Goal: Information Seeking & Learning: Understand process/instructions

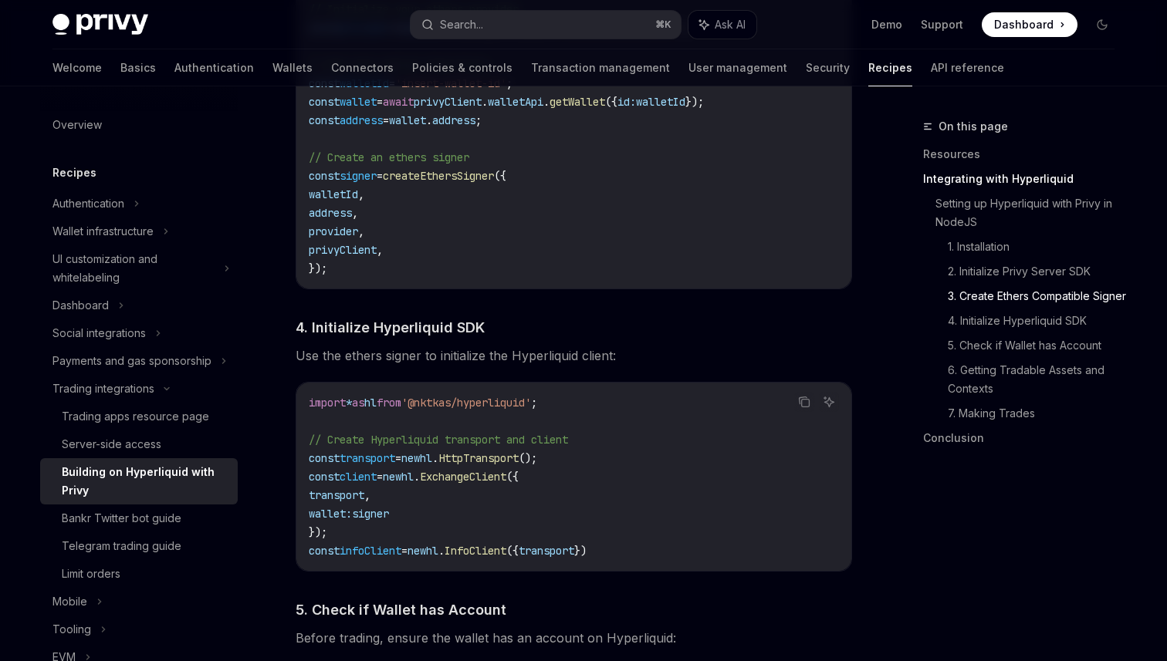
scroll to position [1445, 0]
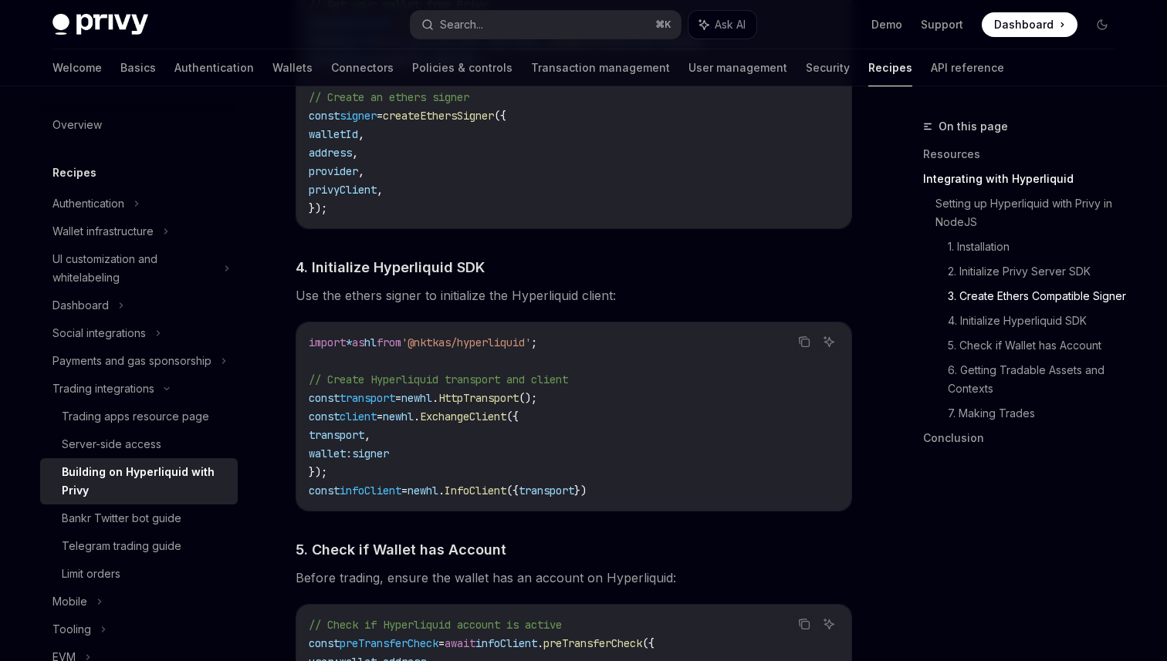
drag, startPoint x: 676, startPoint y: 489, endPoint x: 299, endPoint y: 359, distance: 398.5
click at [299, 359] on div "import * as hl from '@nktkas/hyperliquid' ; // Create Hyperliquid transport and…" at bounding box center [573, 417] width 555 height 188
click at [523, 448] on code "import * as hl from '@nktkas/hyperliquid' ; // Create Hyperliquid transport and…" at bounding box center [574, 416] width 530 height 167
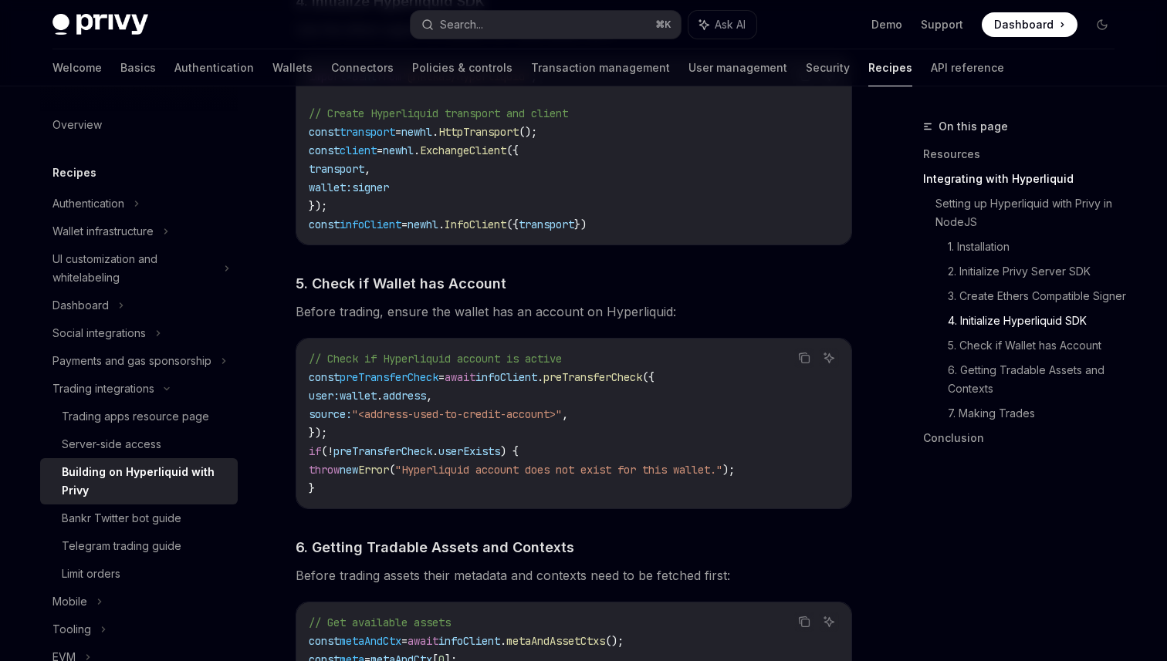
scroll to position [1736, 0]
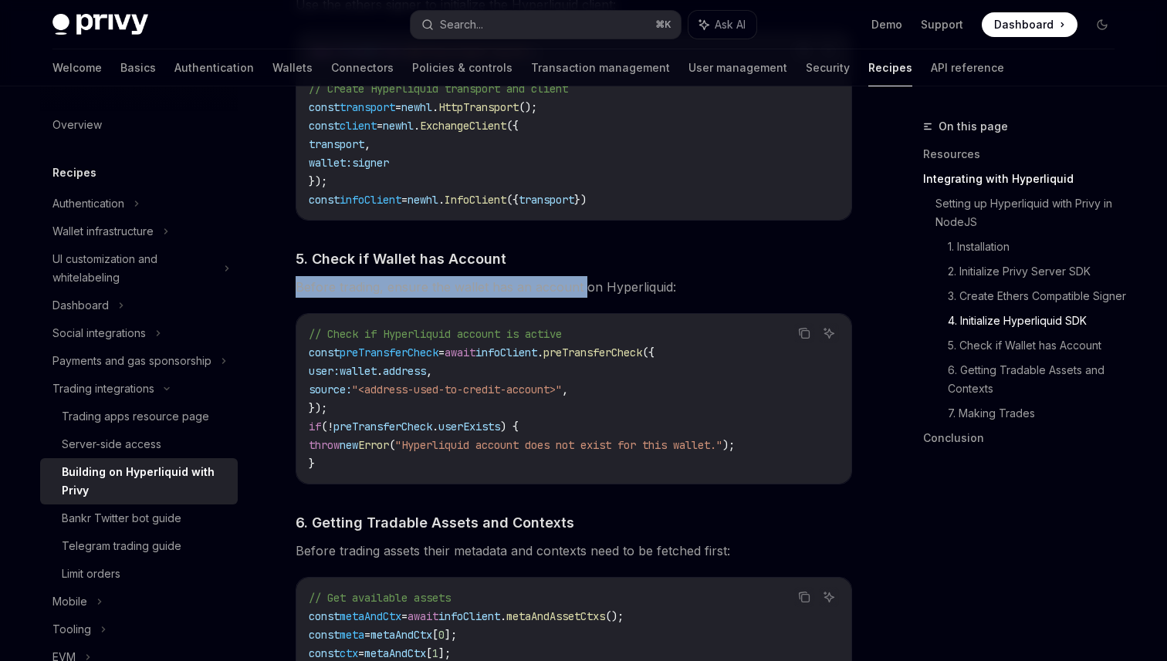
drag, startPoint x: 289, startPoint y: 293, endPoint x: 583, endPoint y: 292, distance: 294.0
click at [583, 292] on div "**********" at bounding box center [429, 228] width 852 height 3694
click at [627, 292] on span "Before trading, ensure the wallet has an account on Hyperliquid:" at bounding box center [574, 287] width 556 height 22
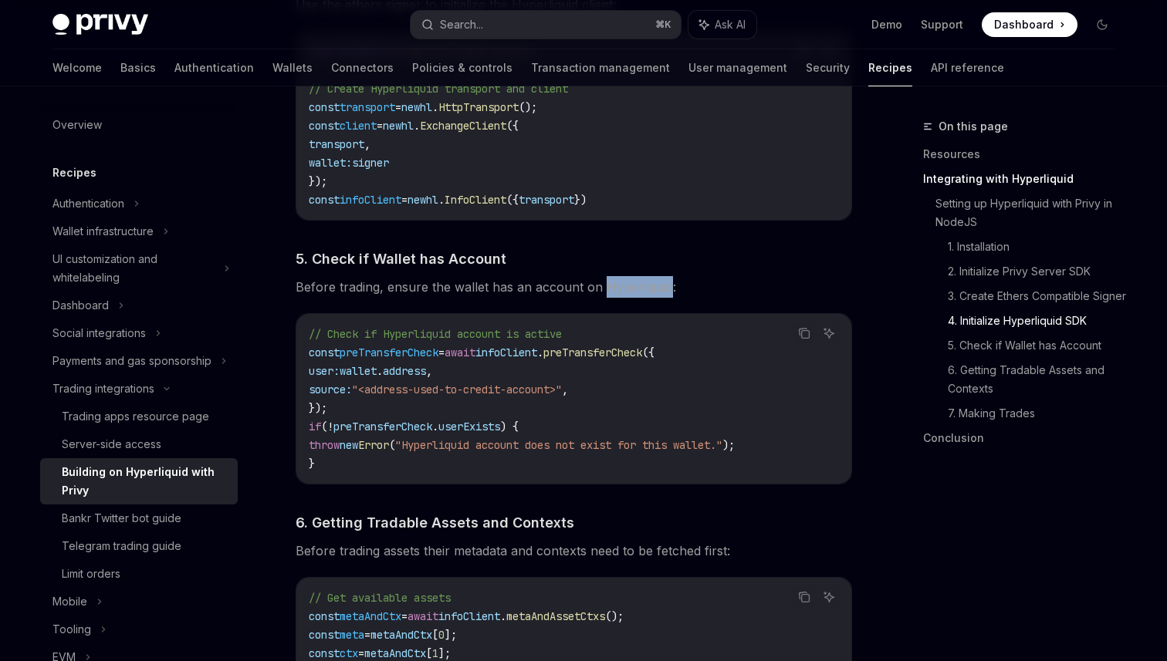
click at [627, 292] on span "Before trading, ensure the wallet has an account on Hyperliquid:" at bounding box center [574, 287] width 556 height 22
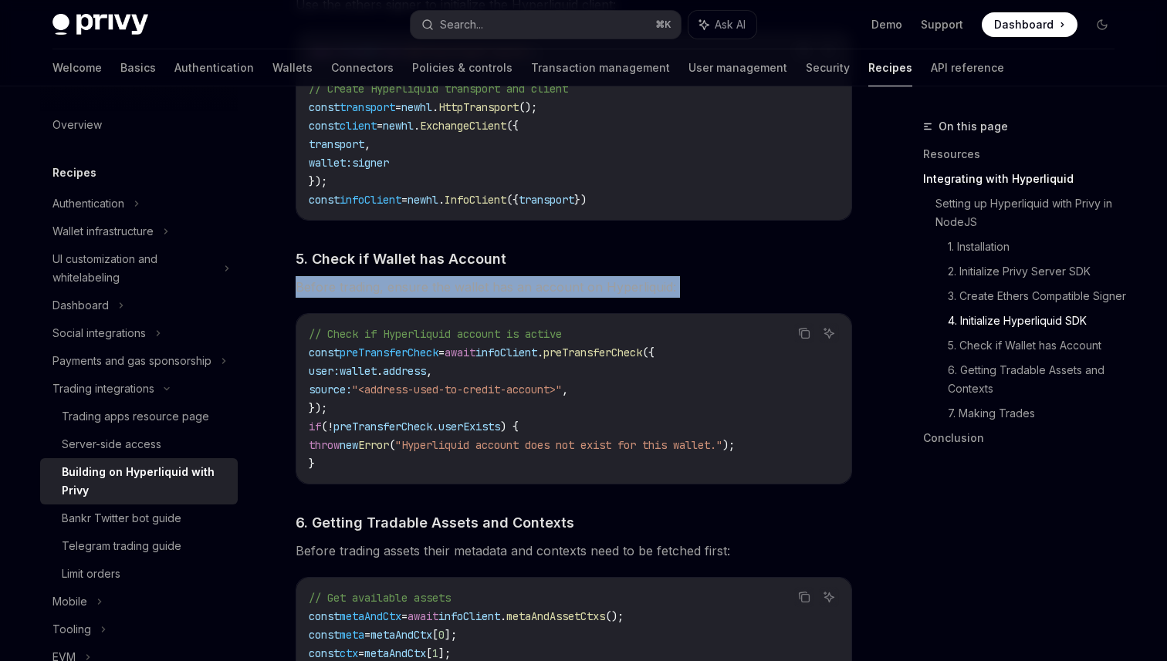
click at [627, 292] on span "Before trading, ensure the wallet has an account on Hyperliquid:" at bounding box center [574, 287] width 556 height 22
click at [537, 357] on span "infoClient" at bounding box center [506, 353] width 62 height 14
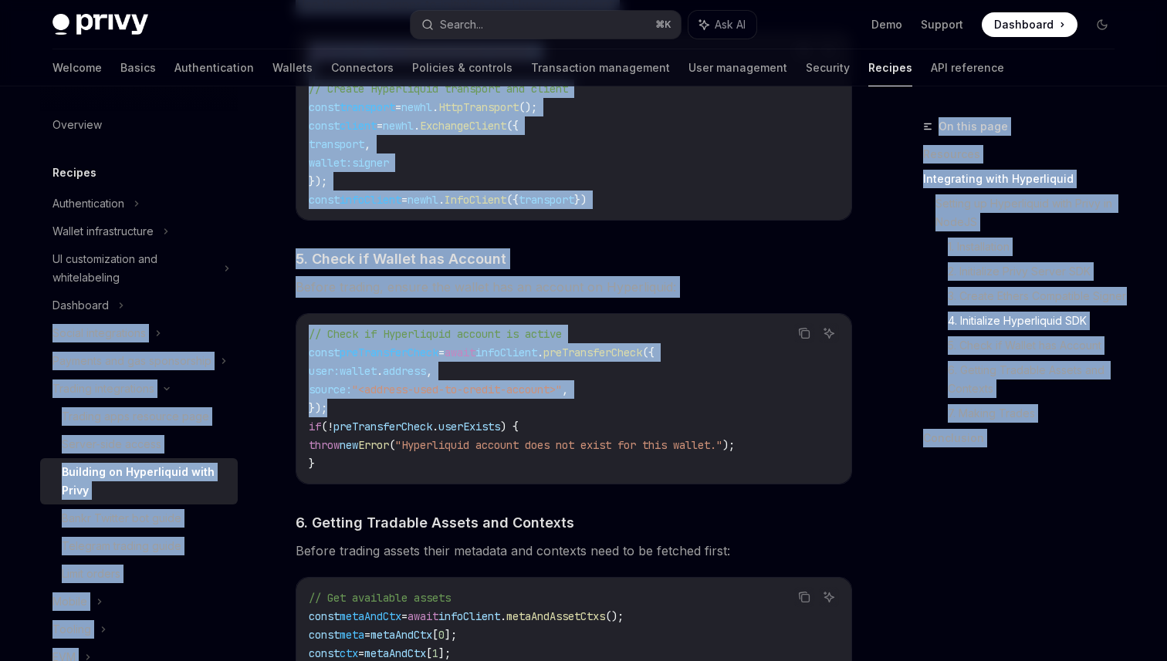
drag, startPoint x: 552, startPoint y: 407, endPoint x: 253, endPoint y: 319, distance: 312.0
click at [252, 317] on div "**********" at bounding box center [583, 212] width 1136 height 3725
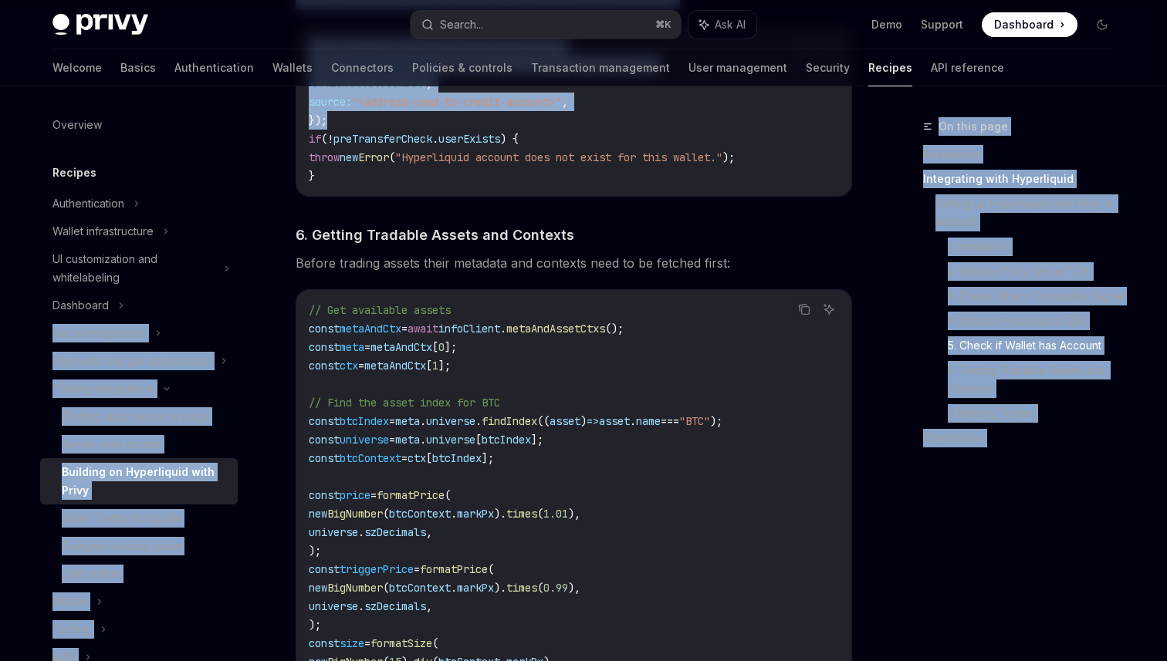
scroll to position [2026, 0]
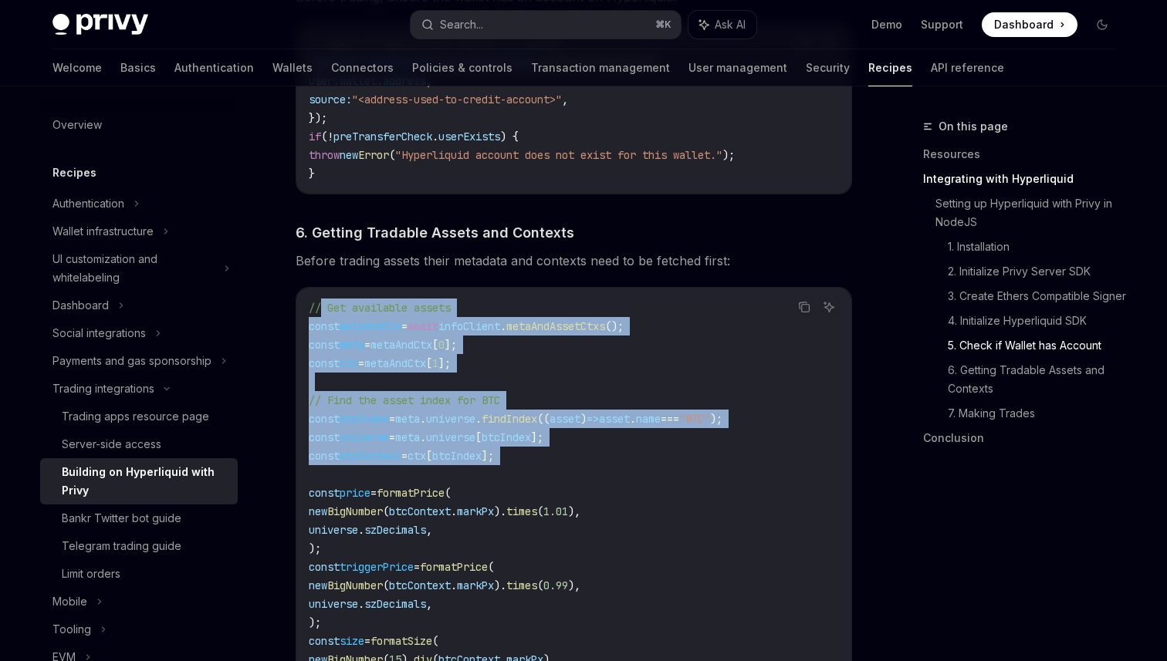
drag, startPoint x: 322, startPoint y: 316, endPoint x: 594, endPoint y: 478, distance: 317.3
click at [594, 478] on code "// Get available assets const metaAndCtx = await infoClient . metaAndAssetCtxs …" at bounding box center [574, 502] width 530 height 407
click at [579, 472] on code "// Get available assets const metaAndCtx = await infoClient . metaAndAssetCtxs …" at bounding box center [574, 502] width 530 height 407
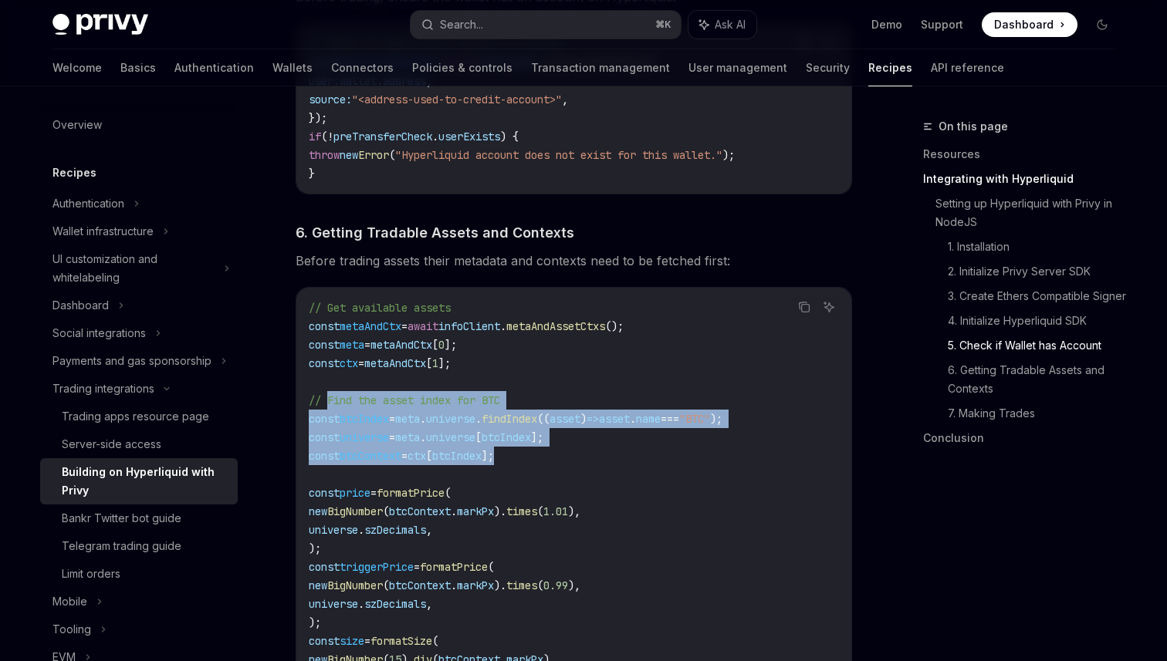
drag, startPoint x: 560, startPoint y: 470, endPoint x: 328, endPoint y: 407, distance: 240.7
click at [328, 407] on code "// Get available assets const metaAndCtx = await infoClient . metaAndAssetCtxs …" at bounding box center [574, 502] width 530 height 407
drag, startPoint x: 314, startPoint y: 402, endPoint x: 574, endPoint y: 471, distance: 269.1
click at [575, 471] on code "// Get available assets const metaAndCtx = await infoClient . metaAndAssetCtxs …" at bounding box center [574, 502] width 530 height 407
click at [584, 470] on code "// Get available assets const metaAndCtx = await infoClient . metaAndAssetCtxs …" at bounding box center [574, 502] width 530 height 407
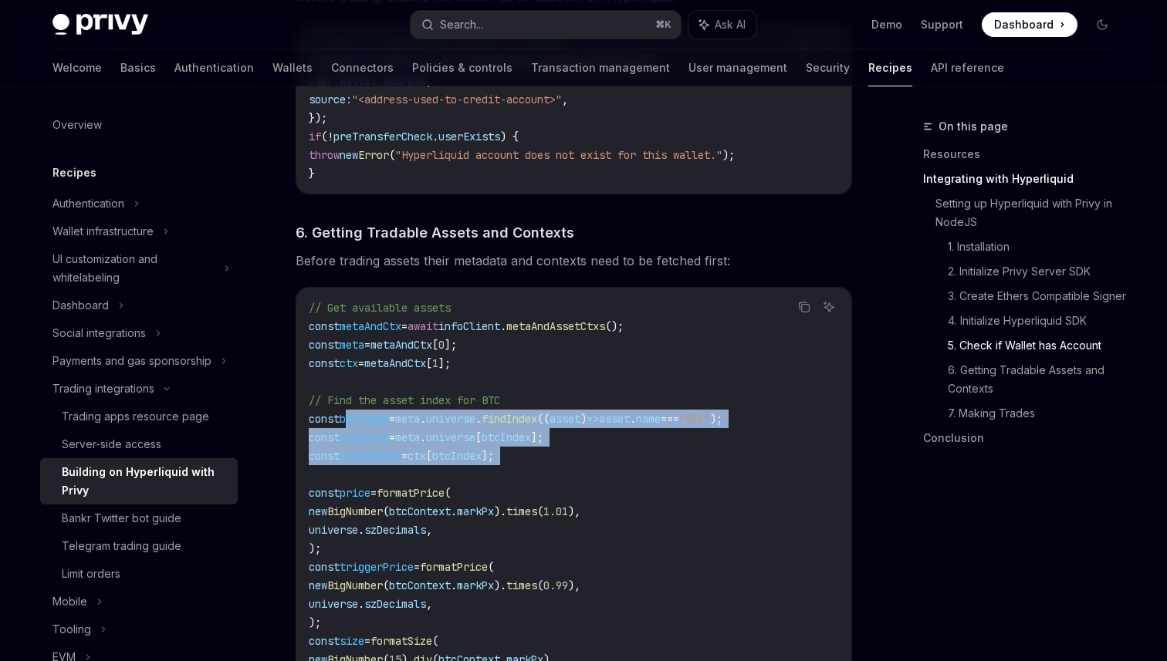
drag, startPoint x: 584, startPoint y: 470, endPoint x: 353, endPoint y: 426, distance: 234.9
click at [353, 427] on code "// Get available assets const metaAndCtx = await infoClient . metaAndAssetCtxs …" at bounding box center [574, 502] width 530 height 407
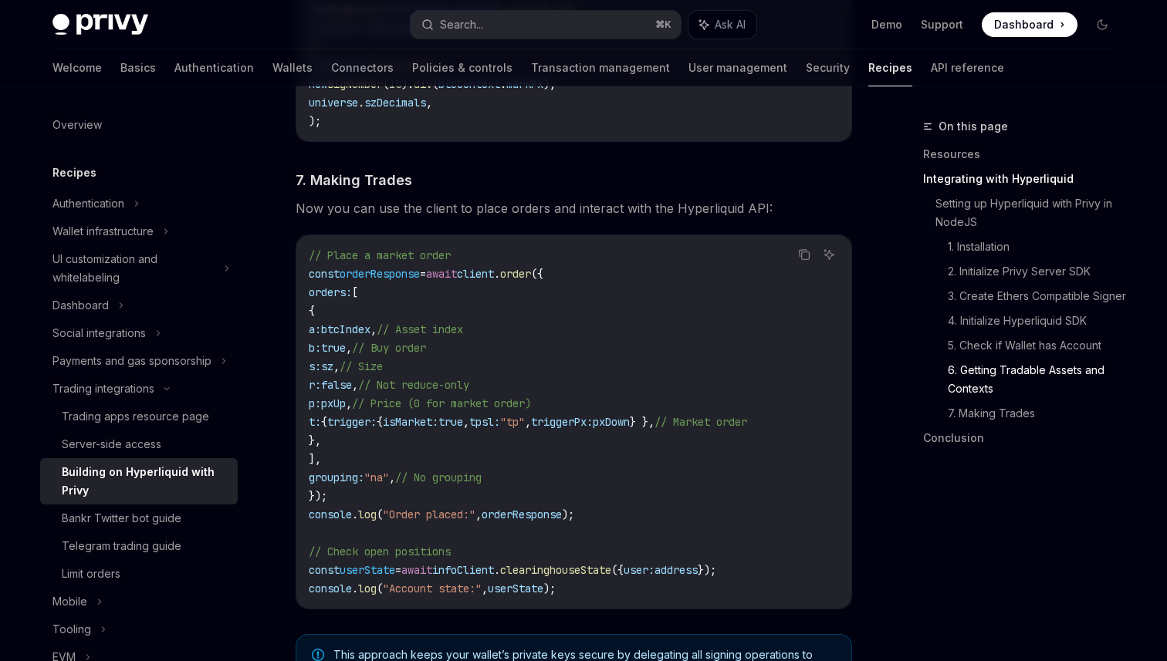
scroll to position [2603, 0]
drag, startPoint x: 538, startPoint y: 391, endPoint x: 361, endPoint y: 377, distance: 177.3
click at [361, 377] on code "// Place a market order const orderResponse = await client . order ({ orders: […" at bounding box center [574, 421] width 530 height 352
drag, startPoint x: 336, startPoint y: 405, endPoint x: 573, endPoint y: 405, distance: 236.9
click at [531, 405] on span "p: pxUp , // Price (0 for market order)" at bounding box center [420, 402] width 222 height 14
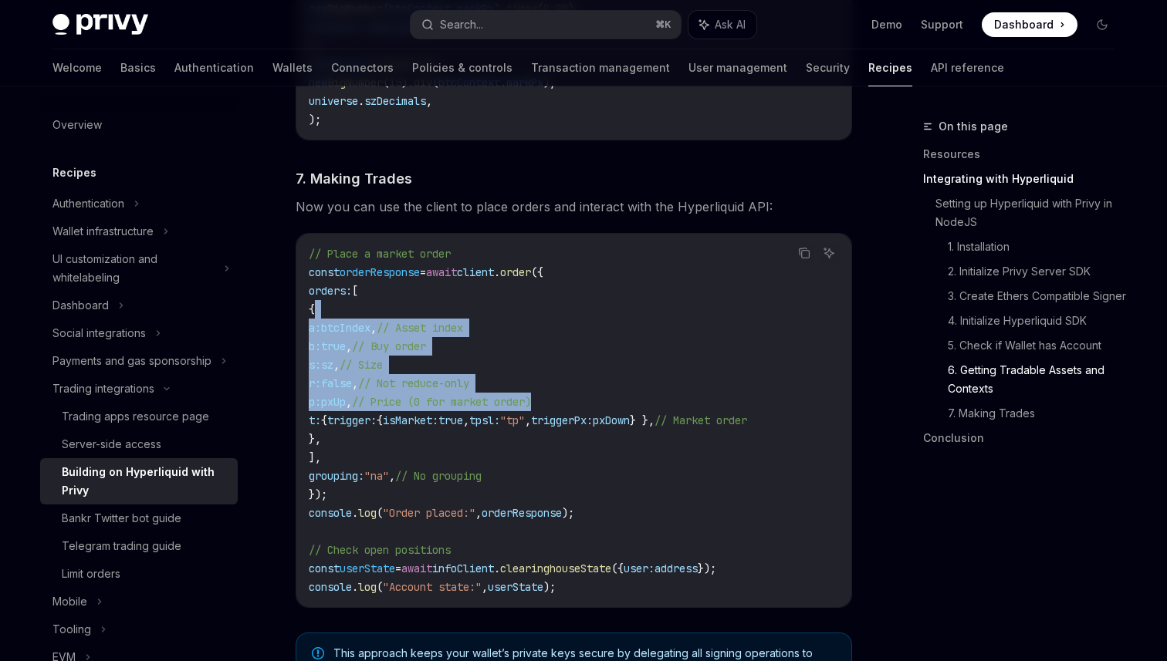
drag, startPoint x: 627, startPoint y: 405, endPoint x: 315, endPoint y: 306, distance: 328.0
click at [315, 306] on code "// Place a market order const orderResponse = await client . order ({ orders: […" at bounding box center [574, 421] width 530 height 352
click at [619, 373] on code "// Place a market order const orderResponse = await client . order ({ orders: […" at bounding box center [574, 421] width 530 height 352
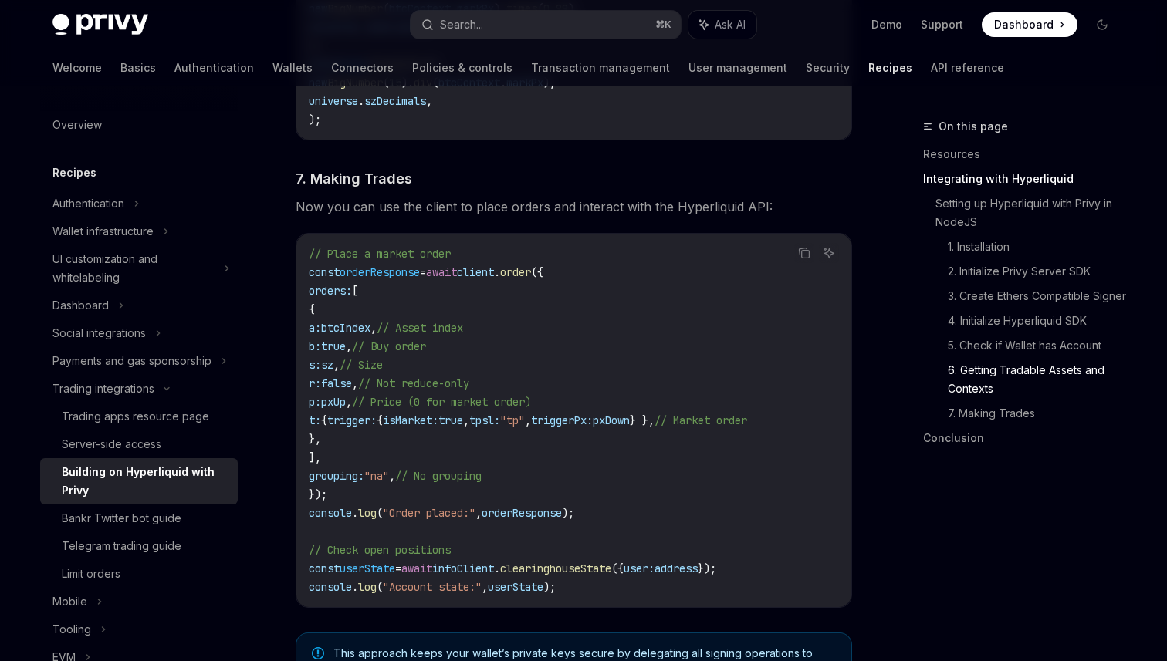
click at [500, 425] on span "tpsl:" at bounding box center [484, 421] width 31 height 14
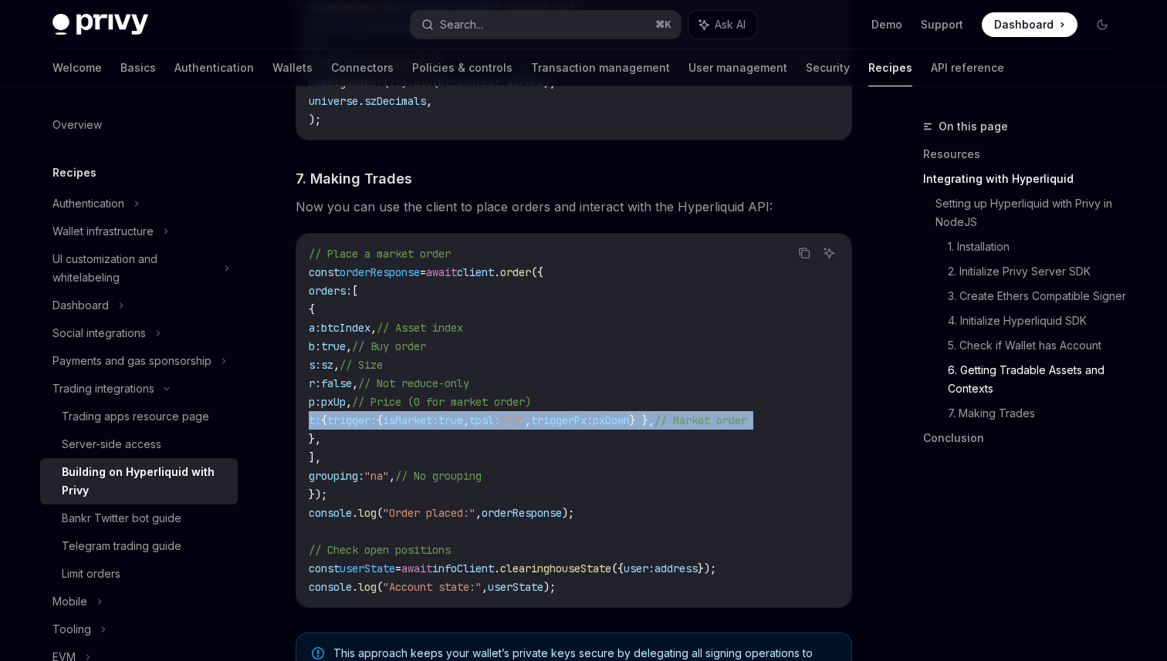
scroll to position [0, 0]
click at [574, 536] on code "// Place a market order const orderResponse = await client . order ({ orders: […" at bounding box center [574, 421] width 530 height 352
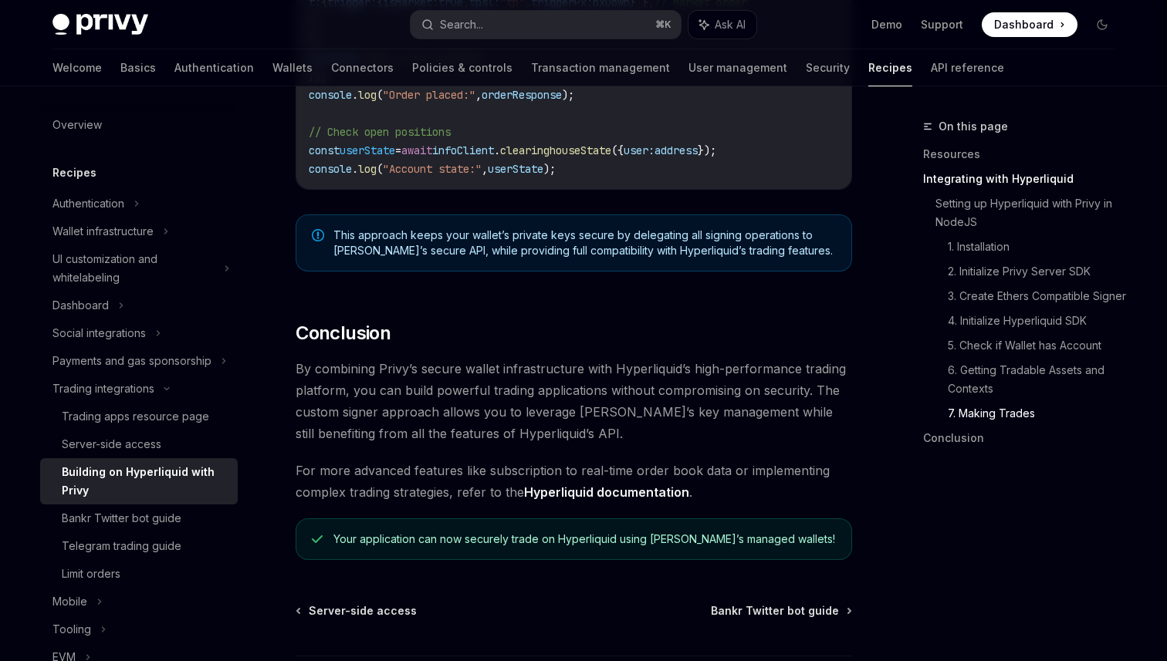
scroll to position [3038, 0]
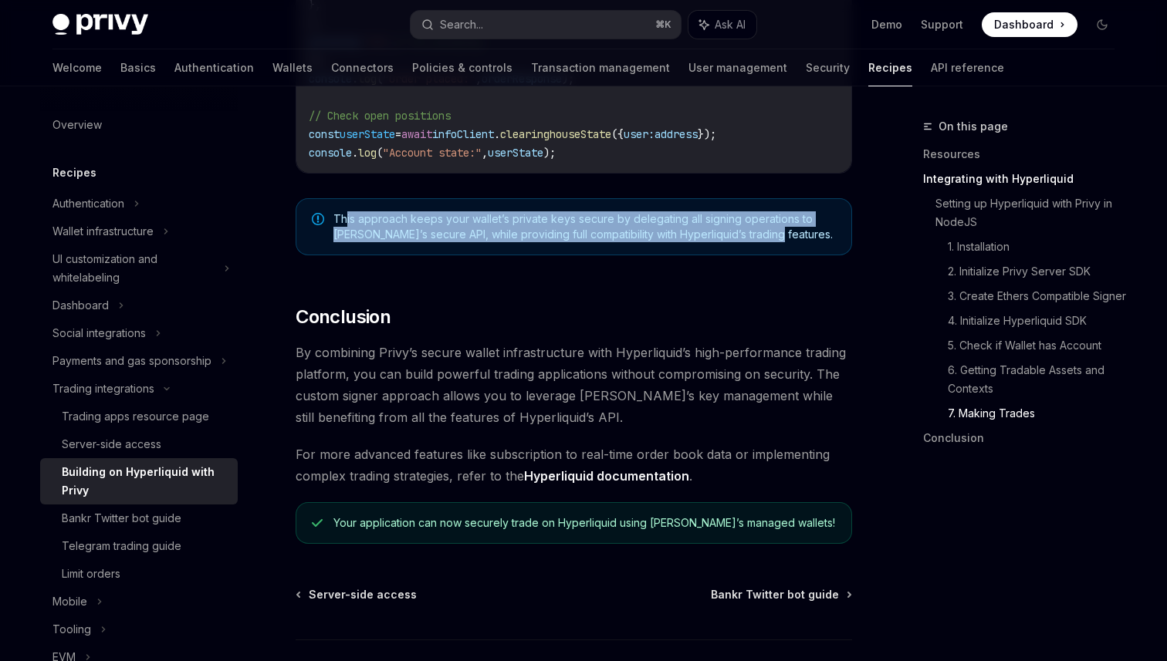
drag, startPoint x: 349, startPoint y: 228, endPoint x: 764, endPoint y: 245, distance: 415.5
click at [764, 242] on span "This approach keeps your wallet’s private keys secure by delegating all signing…" at bounding box center [584, 226] width 502 height 31
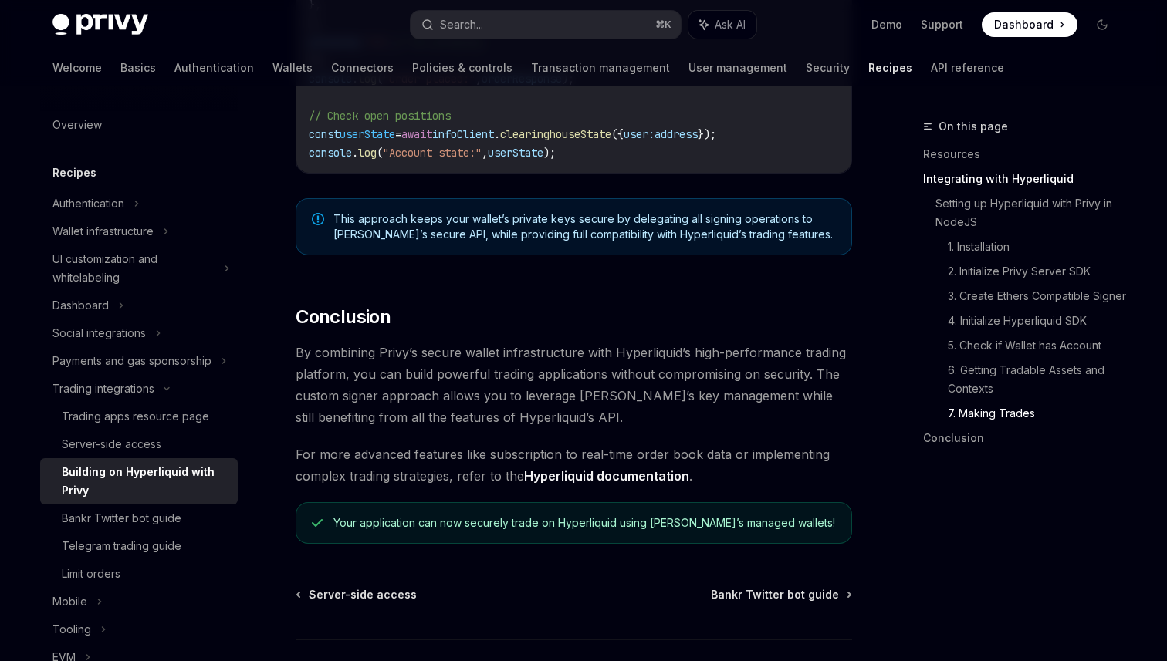
click at [784, 242] on span "This approach keeps your wallet’s private keys secure by delegating all signing…" at bounding box center [584, 226] width 502 height 31
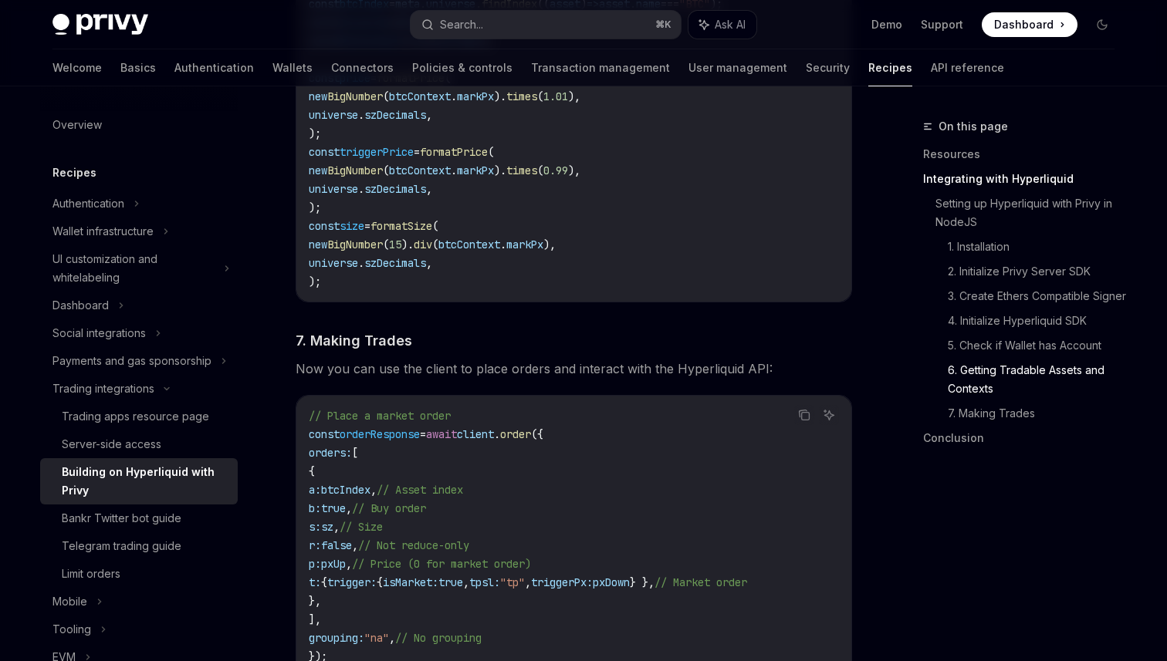
scroll to position [2395, 0]
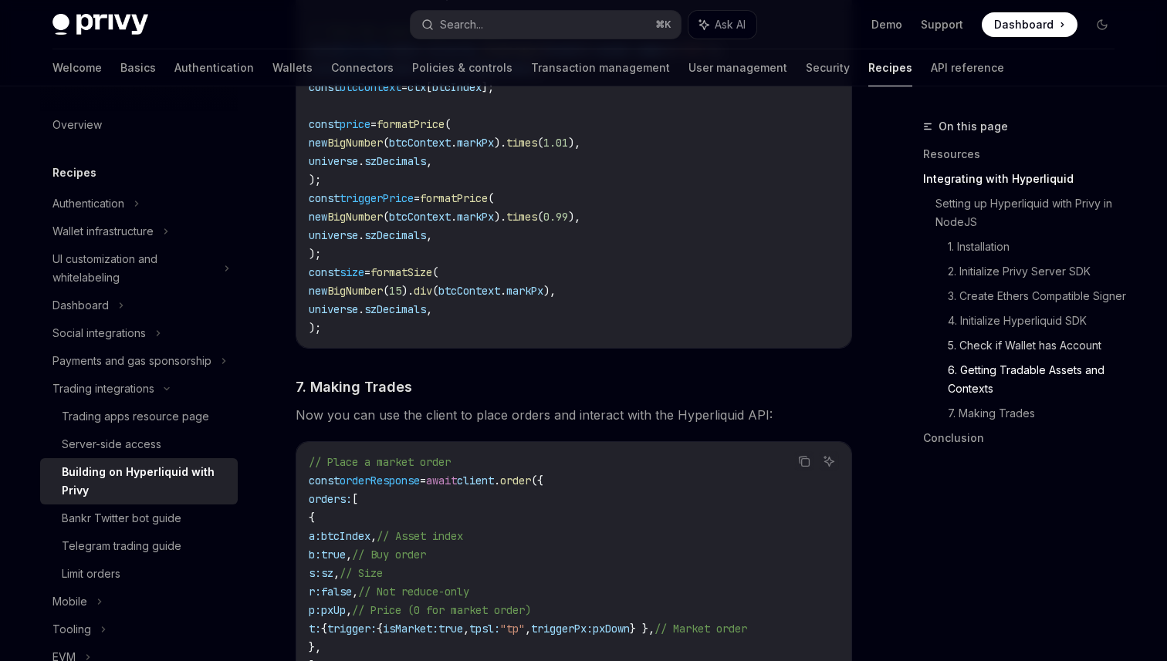
click at [1050, 358] on link "5. Check if Wallet has Account" at bounding box center [1037, 345] width 179 height 25
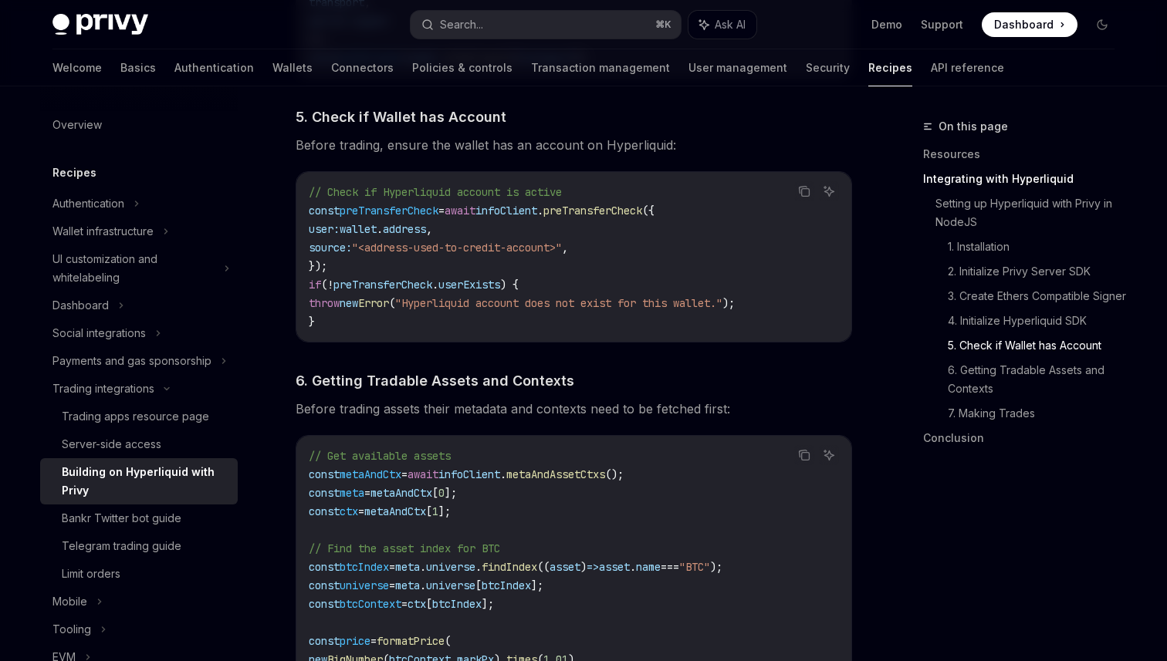
scroll to position [1873, 0]
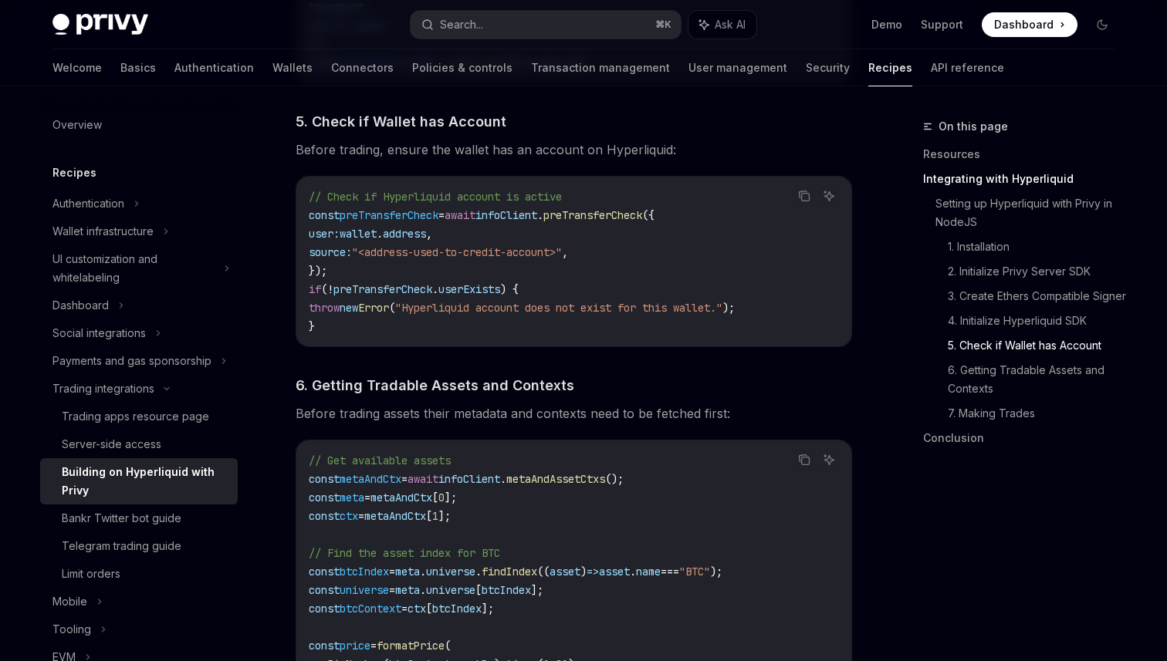
click at [1000, 358] on link "5. Check if Wallet has Account" at bounding box center [1037, 345] width 179 height 25
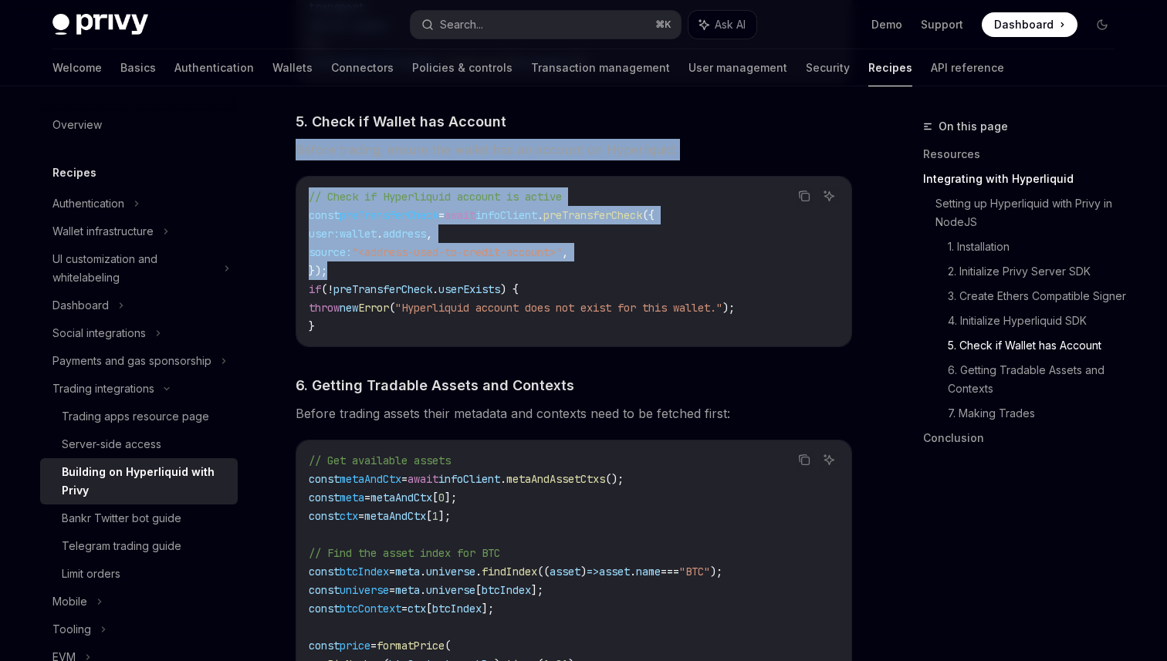
drag, startPoint x: 296, startPoint y: 143, endPoint x: 373, endPoint y: 276, distance: 154.2
click at [373, 276] on div "​ Setting up Hyperliquid with Privy in NodeJS We’ll be using the Hyperliquid SD…" at bounding box center [574, 156] width 556 height 2552
click at [424, 276] on code "// Check if Hyperliquid account is active const preTransferCheck = await infoCl…" at bounding box center [574, 261] width 530 height 148
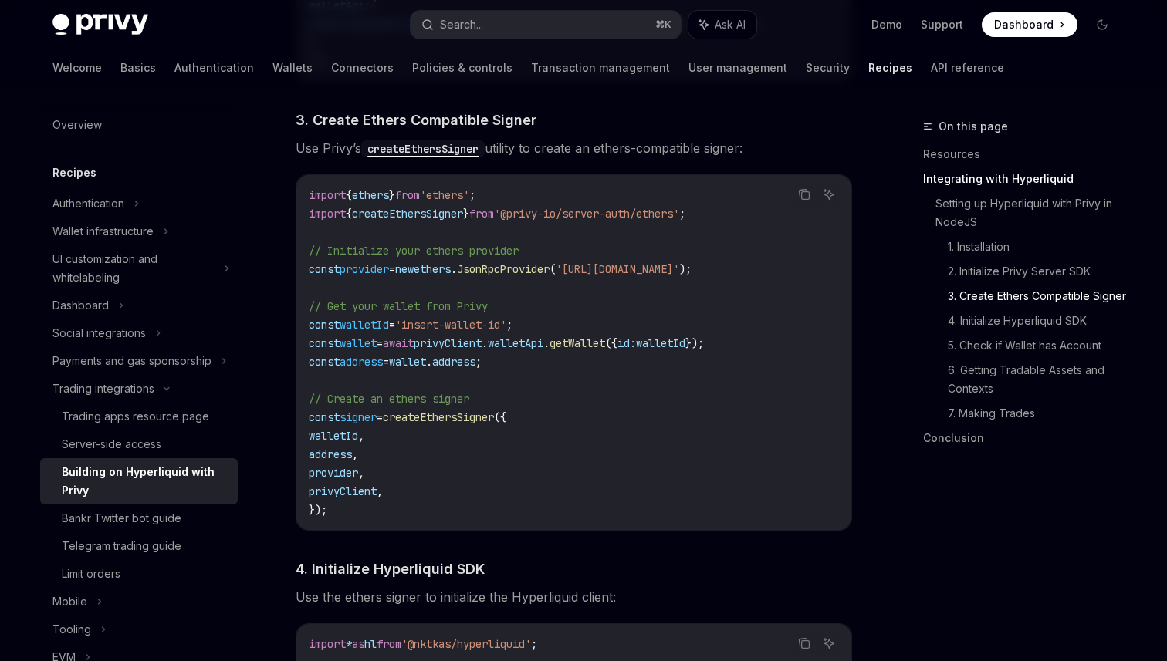
scroll to position [1782, 0]
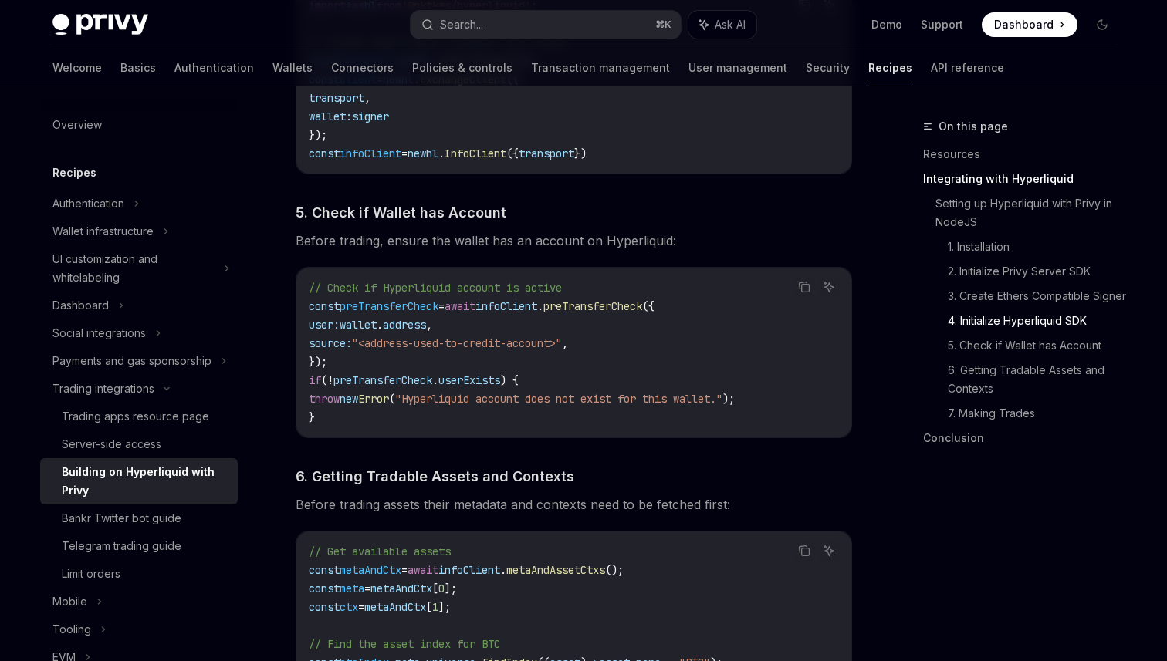
click at [436, 362] on code "// Check if Hyperliquid account is active const preTransferCheck = await infoCl…" at bounding box center [574, 353] width 530 height 148
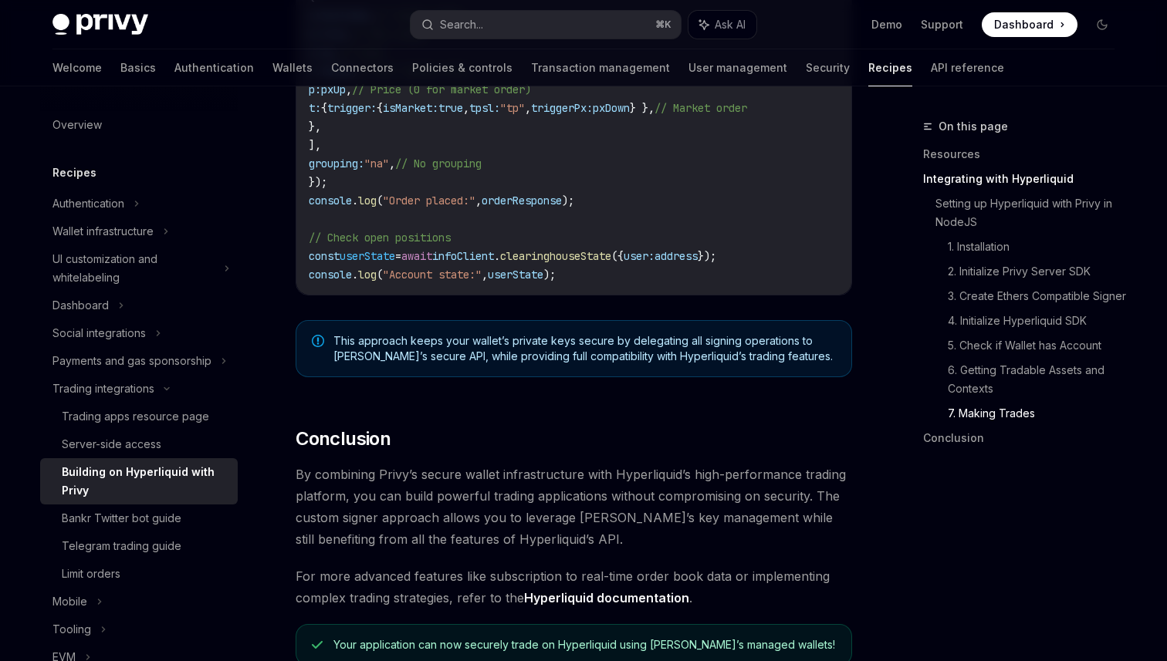
scroll to position [3162, 0]
